Goal: Transaction & Acquisition: Purchase product/service

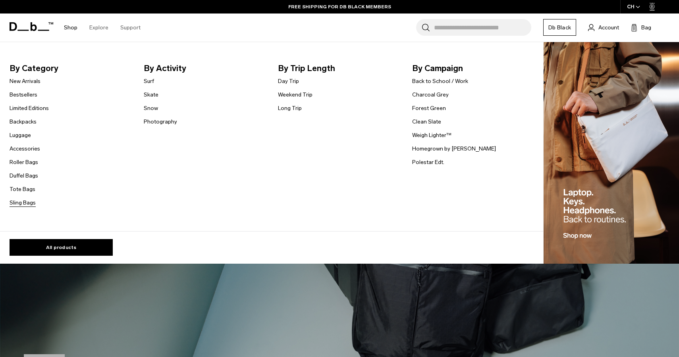
scroll to position [17, 0]
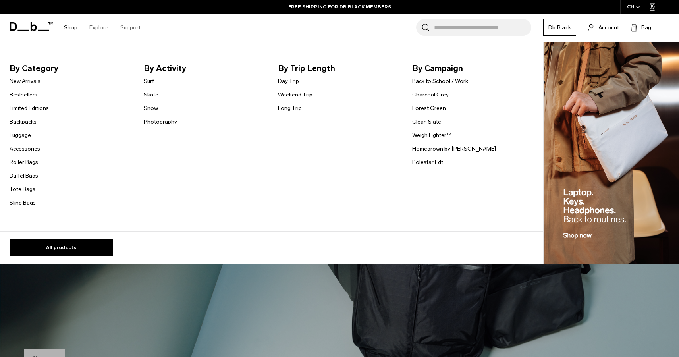
click at [444, 82] on link "Back to School / Work" at bounding box center [440, 81] width 56 height 8
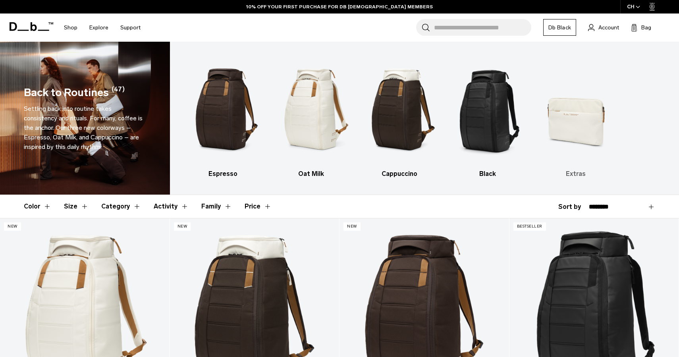
click at [582, 115] on img "5 / 5" at bounding box center [576, 110] width 74 height 112
click at [571, 111] on img "5 / 5" at bounding box center [576, 110] width 74 height 112
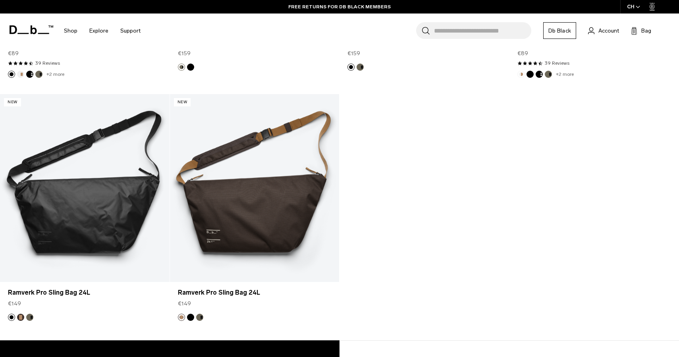
scroll to position [1980, 0]
